Goal: Information Seeking & Learning: Understand process/instructions

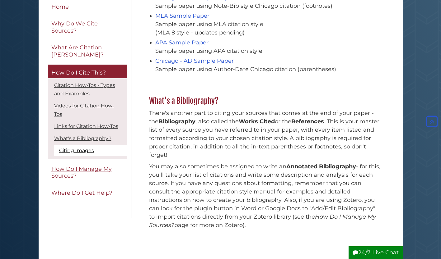
scroll to position [504, 0]
click at [182, 58] on link "Chicago - AD Sample Paper" at bounding box center [194, 60] width 78 height 7
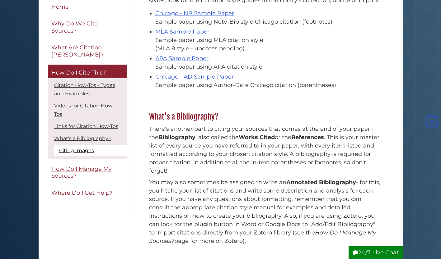
scroll to position [488, 0]
click at [195, 14] on link "Chicago - NB Sample Paper" at bounding box center [194, 13] width 79 height 7
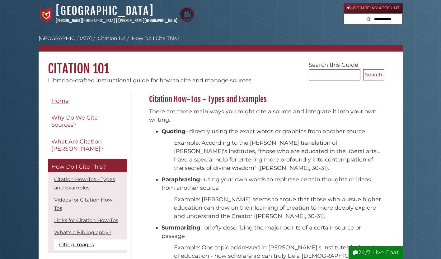
scroll to position [130, 238]
